Goal: Check status

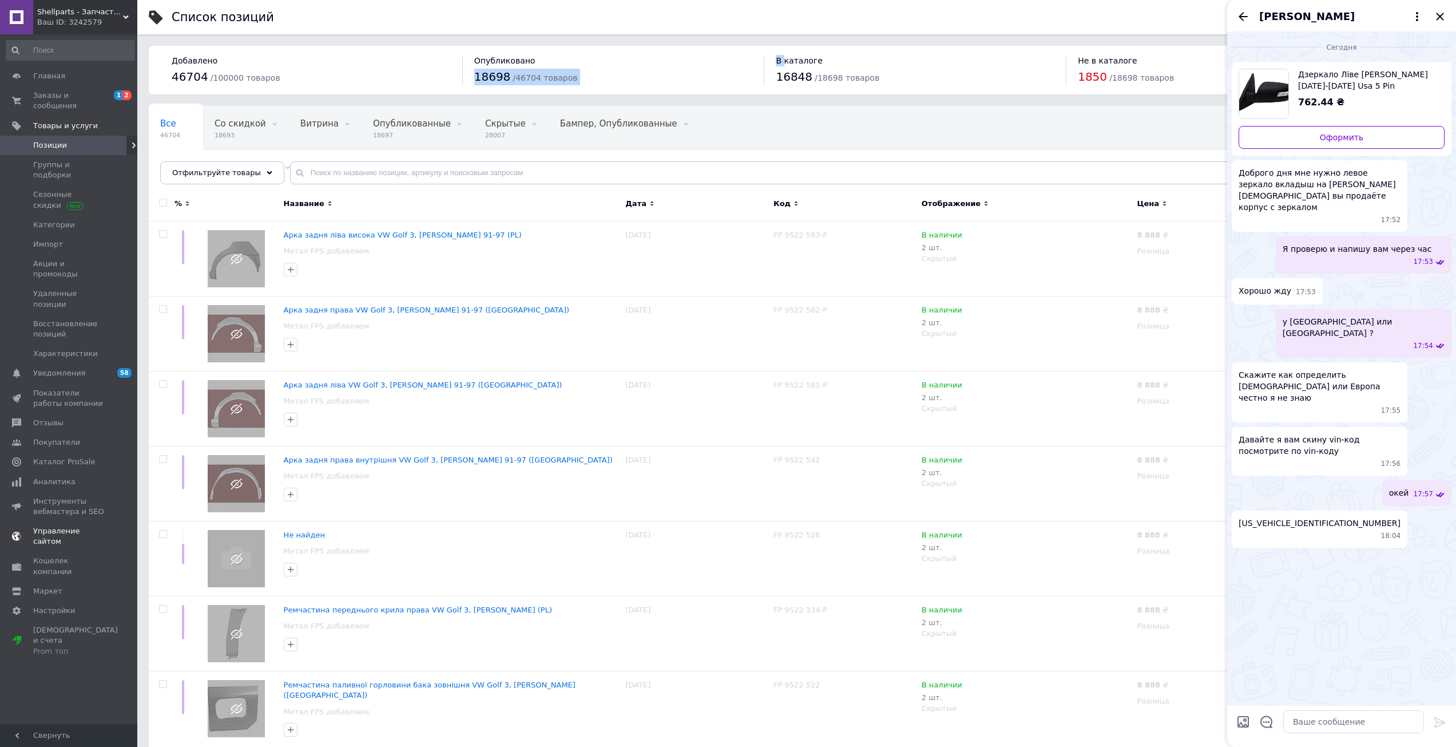
drag, startPoint x: 85, startPoint y: 328, endPoint x: 89, endPoint y: 302, distance: 27.2
click at [85, 368] on span "Уведомления" at bounding box center [69, 373] width 73 height 10
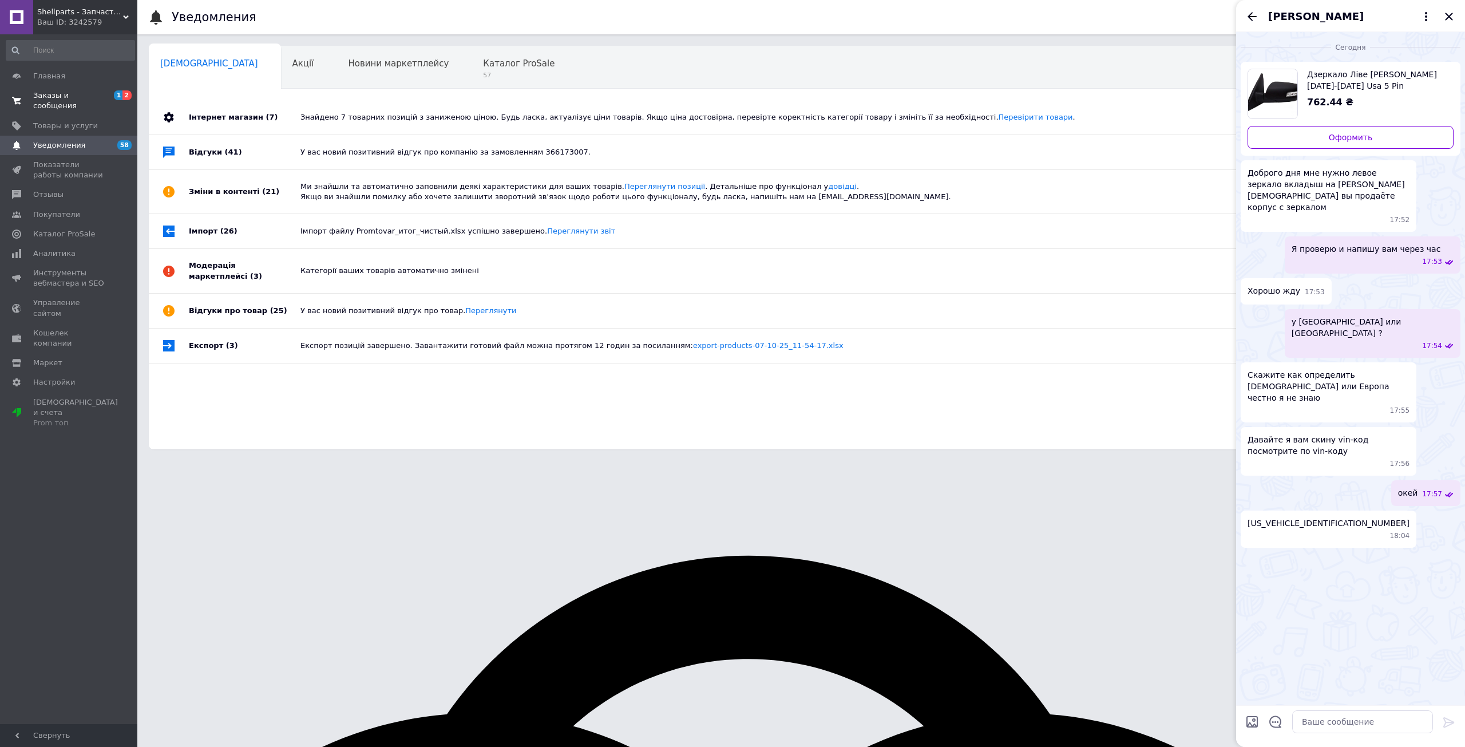
click at [97, 93] on span "Заказы и сообщения" at bounding box center [69, 100] width 73 height 21
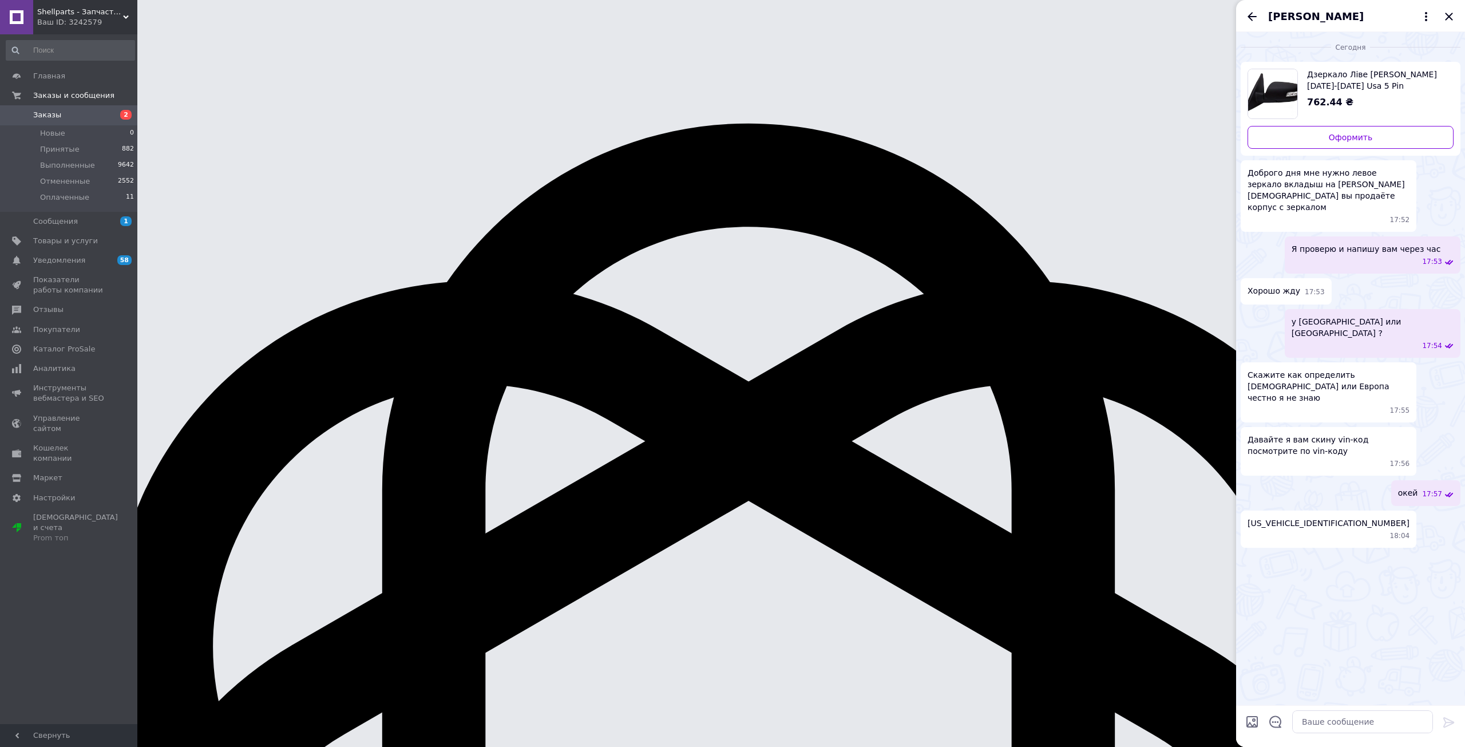
click at [1303, 517] on span "[US_VEHICLE_IDENTIFICATION_NUMBER]" at bounding box center [1328, 522] width 162 height 11
copy span "[US_VEHICLE_IDENTIFICATION_NUMBER]"
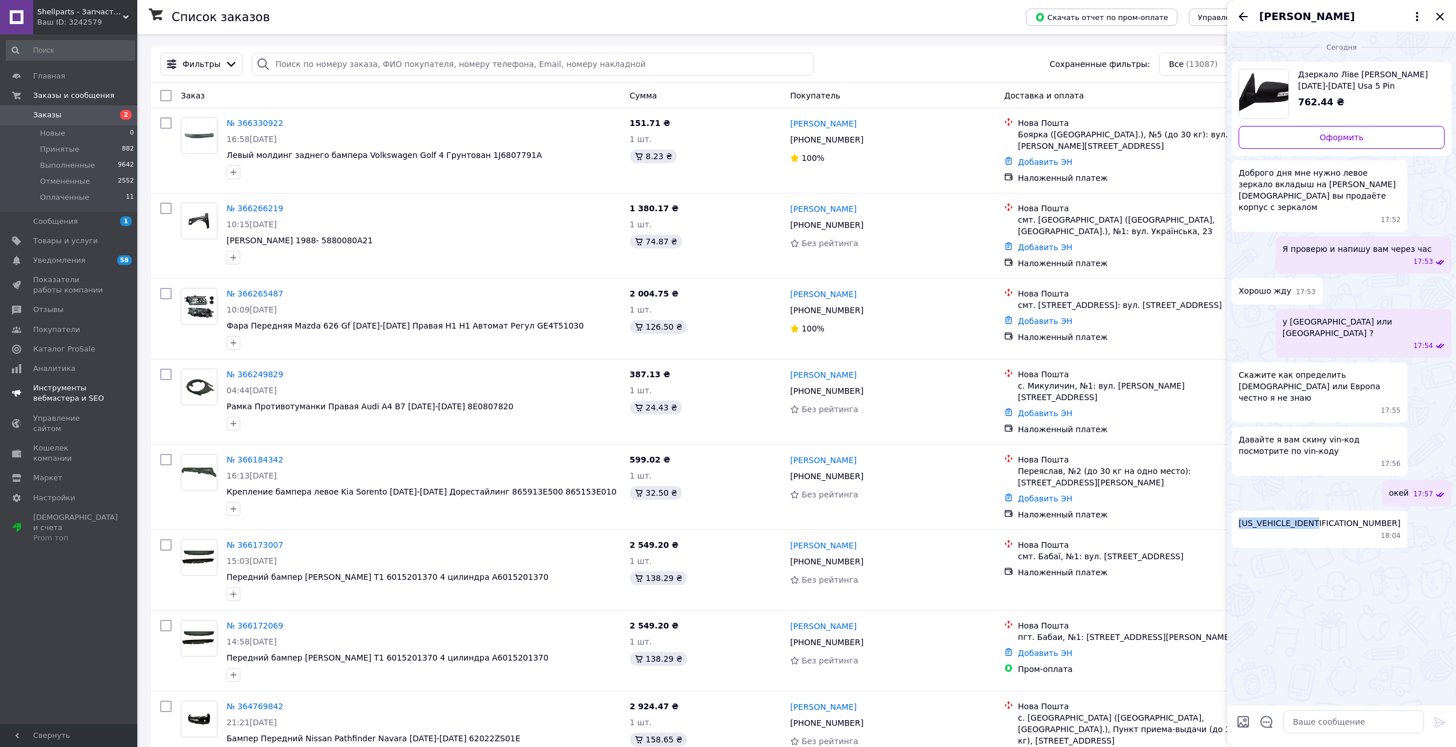
click at [87, 255] on span "Уведомления" at bounding box center [69, 260] width 73 height 10
